Goal: Navigation & Orientation: Go to known website

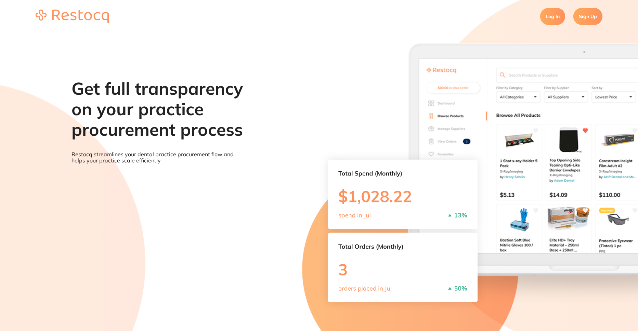
click at [550, 19] on link "Log In" at bounding box center [552, 16] width 25 height 17
